Goal: Task Accomplishment & Management: Complete application form

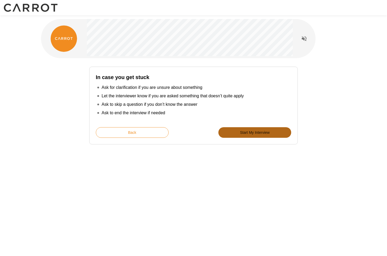
click at [263, 133] on button "Start My Interview" at bounding box center [254, 132] width 73 height 11
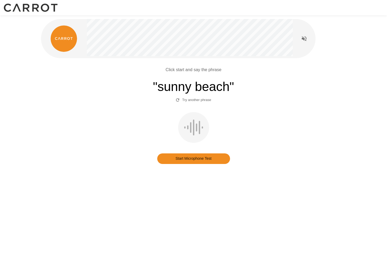
click at [208, 162] on button "Start Microphone Test" at bounding box center [193, 158] width 73 height 11
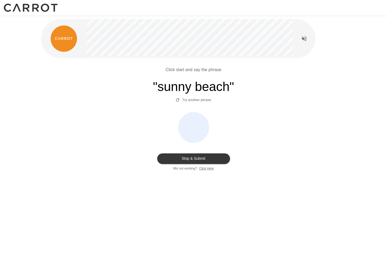
click at [208, 162] on button "Stop & Submit" at bounding box center [193, 158] width 73 height 11
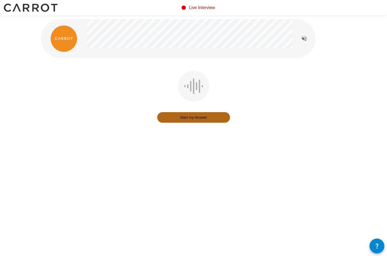
click at [201, 116] on button "Start my Answer" at bounding box center [193, 117] width 73 height 11
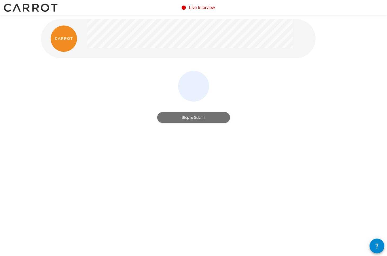
click at [201, 116] on button "Stop & Submit" at bounding box center [193, 117] width 73 height 11
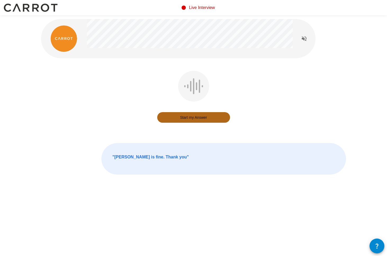
click at [197, 119] on button "Start my Answer" at bounding box center [193, 117] width 73 height 11
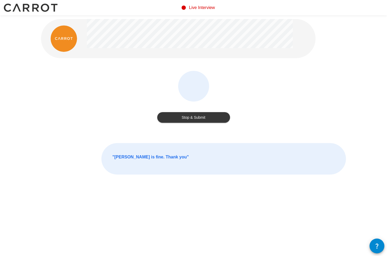
click at [197, 119] on button "Stop & Submit" at bounding box center [193, 117] width 73 height 11
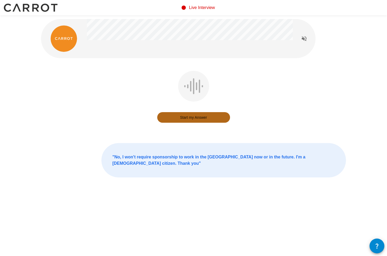
click at [188, 116] on button "Start my Answer" at bounding box center [193, 117] width 73 height 11
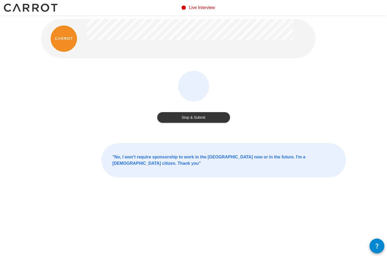
click at [190, 118] on button "Stop & Submit" at bounding box center [193, 117] width 73 height 11
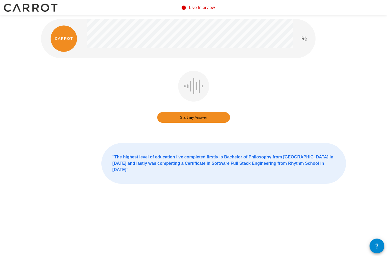
click at [191, 120] on button "Start my Answer" at bounding box center [193, 117] width 73 height 11
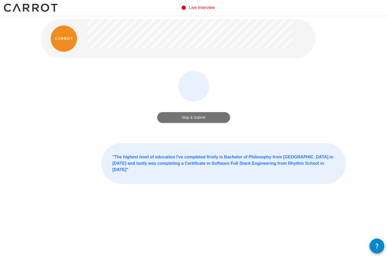
click at [191, 120] on button "Stop & Submit" at bounding box center [193, 117] width 73 height 11
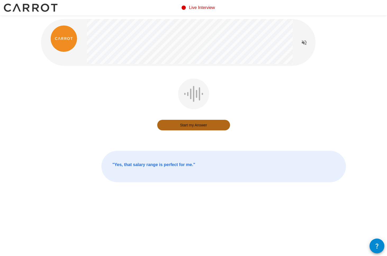
click at [194, 123] on button "Start my Answer" at bounding box center [193, 125] width 73 height 11
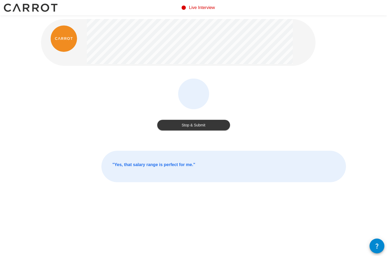
click at [192, 126] on button "Stop & Submit" at bounding box center [193, 125] width 73 height 11
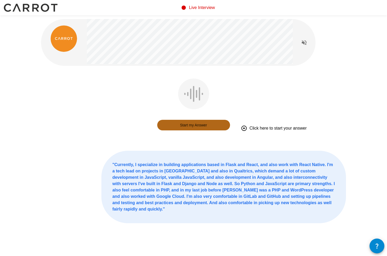
click at [196, 124] on button "Start my Answer" at bounding box center [193, 125] width 73 height 11
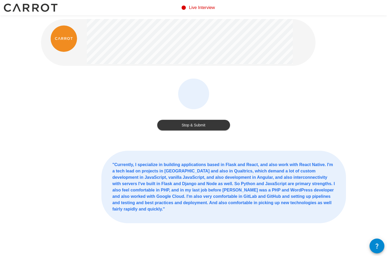
click at [192, 126] on button "Stop & Submit" at bounding box center [193, 125] width 73 height 11
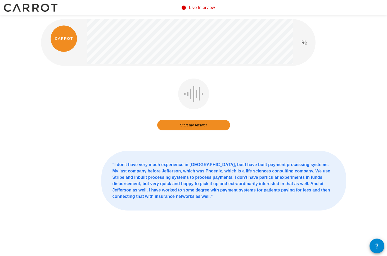
click at [194, 121] on button "Start my Answer" at bounding box center [193, 125] width 73 height 11
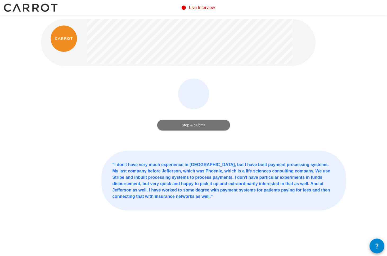
click at [193, 124] on button "Stop & Submit" at bounding box center [193, 125] width 73 height 11
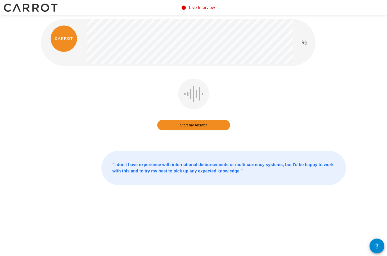
click at [191, 124] on button "Start my Answer" at bounding box center [193, 125] width 73 height 11
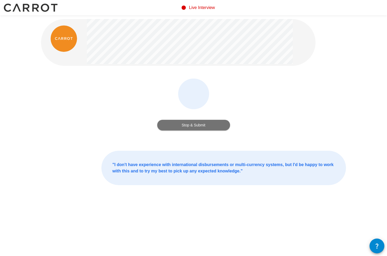
click at [191, 124] on button "Stop & Submit" at bounding box center [193, 125] width 73 height 11
